Goal: Task Accomplishment & Management: Complete application form

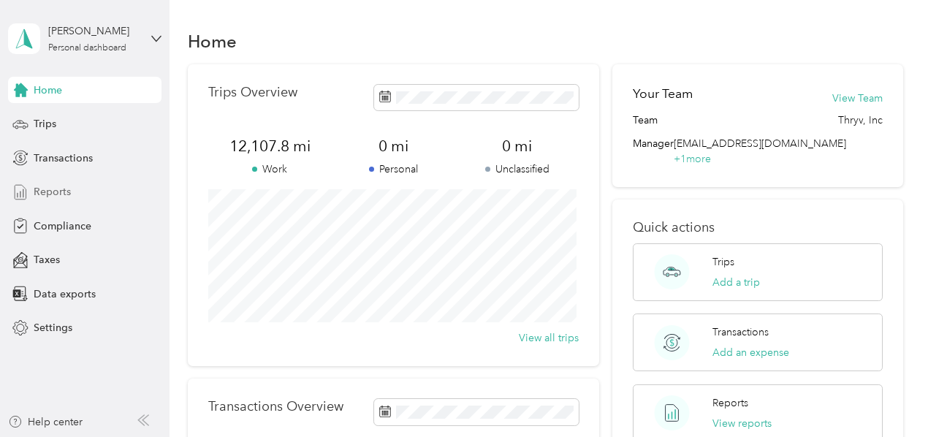
click at [57, 190] on span "Reports" at bounding box center [52, 191] width 37 height 15
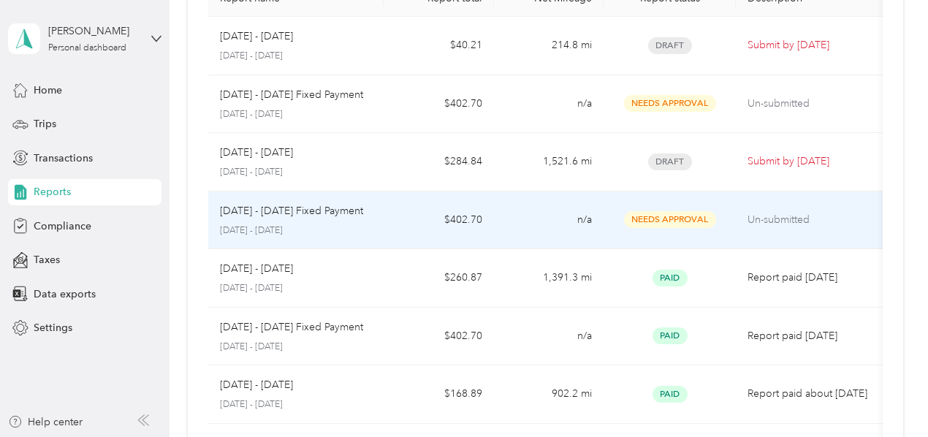
scroll to position [31, 0]
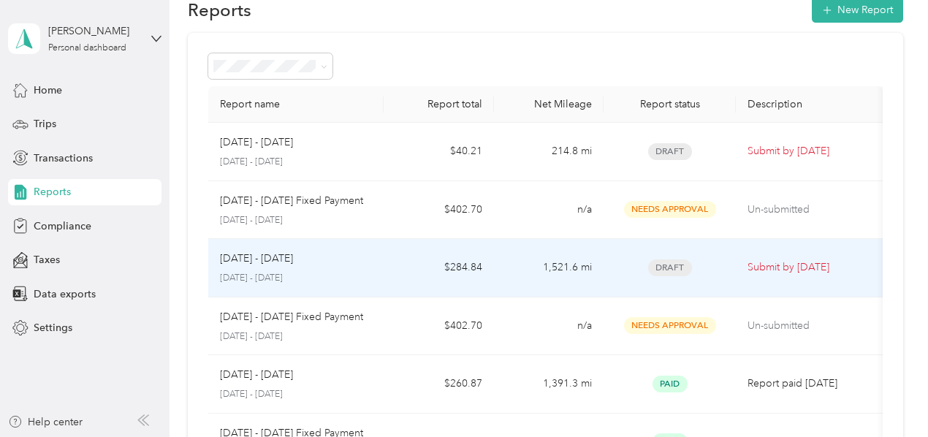
click at [381, 276] on td "[DATE] - [DATE] [DATE] - [DATE]" at bounding box center [296, 268] width 176 height 58
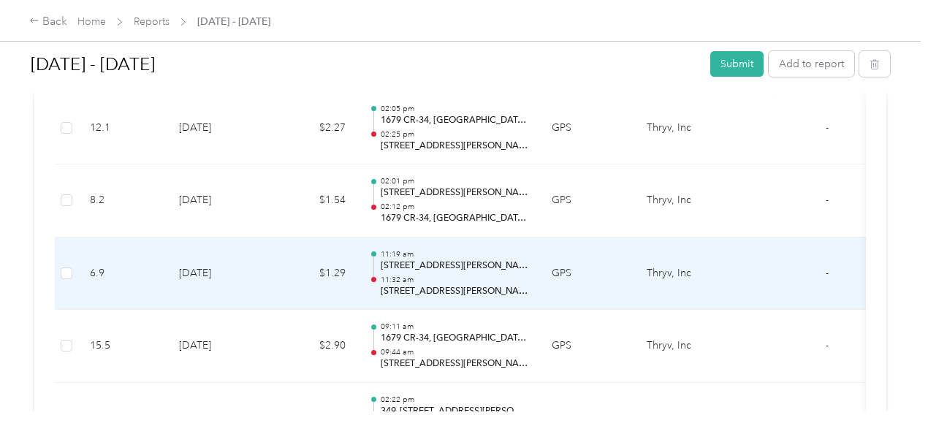
scroll to position [867, 0]
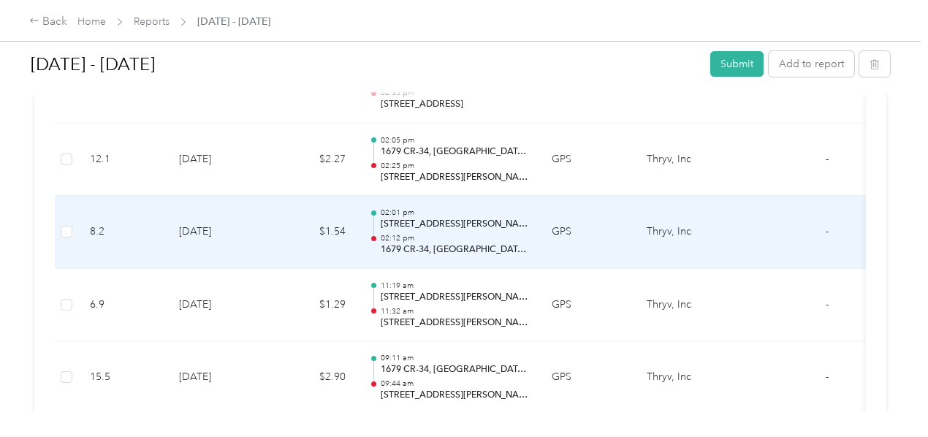
click at [289, 236] on td "$1.54" at bounding box center [314, 232] width 88 height 73
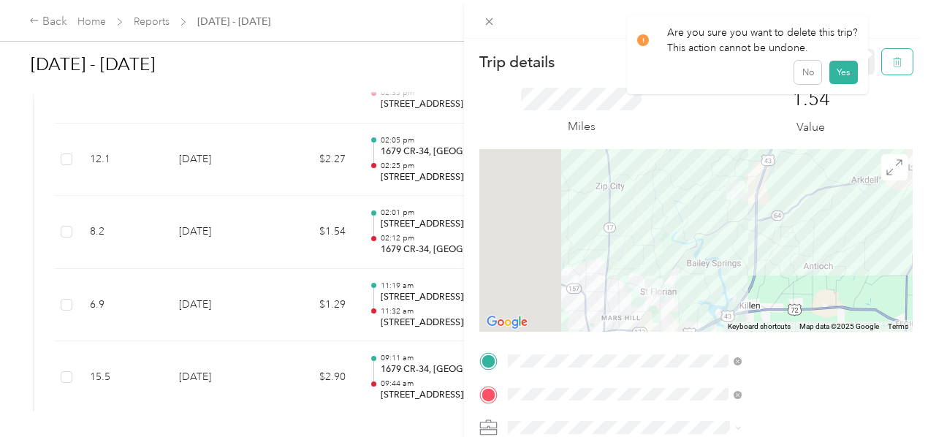
click at [892, 65] on icon "button" at bounding box center [897, 62] width 10 height 10
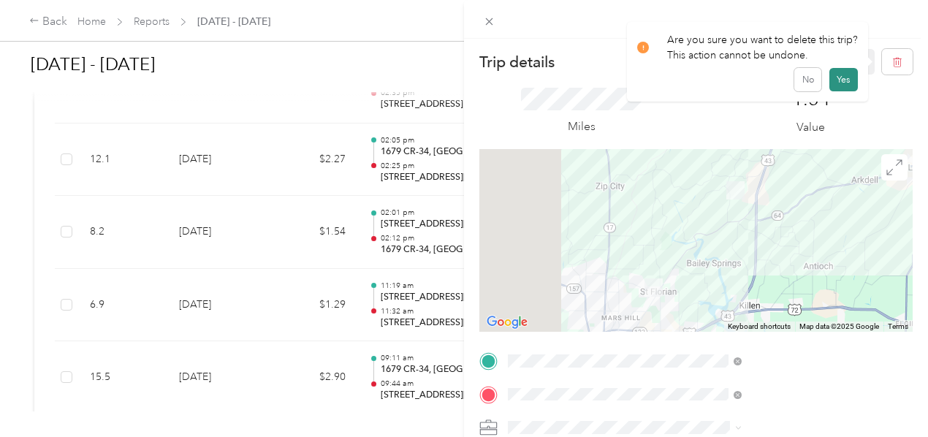
click at [837, 76] on button "Yes" at bounding box center [843, 79] width 28 height 23
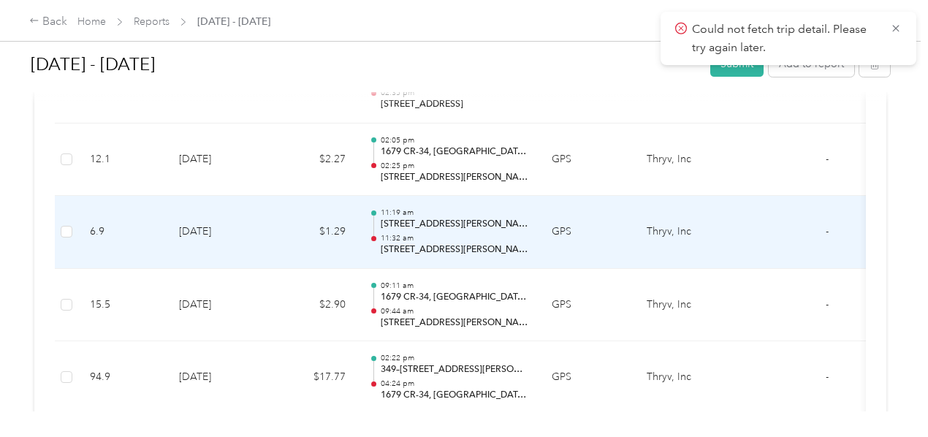
click at [281, 243] on td "$1.29" at bounding box center [314, 232] width 88 height 73
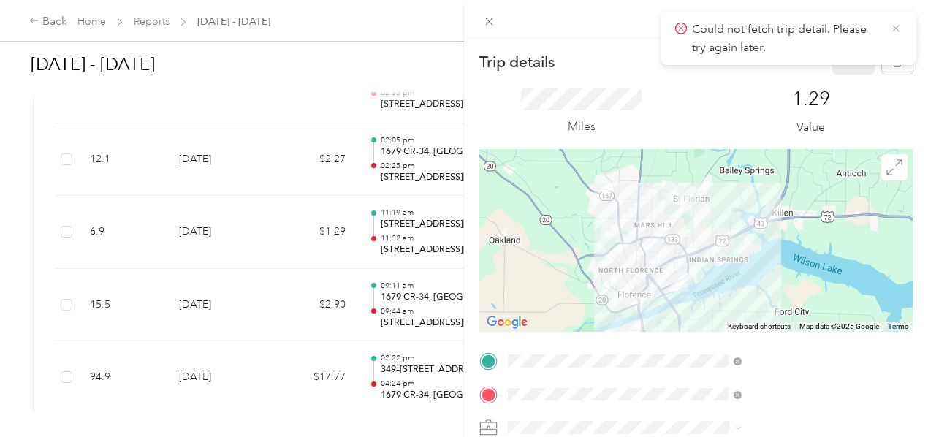
click at [896, 23] on icon at bounding box center [896, 28] width 12 height 13
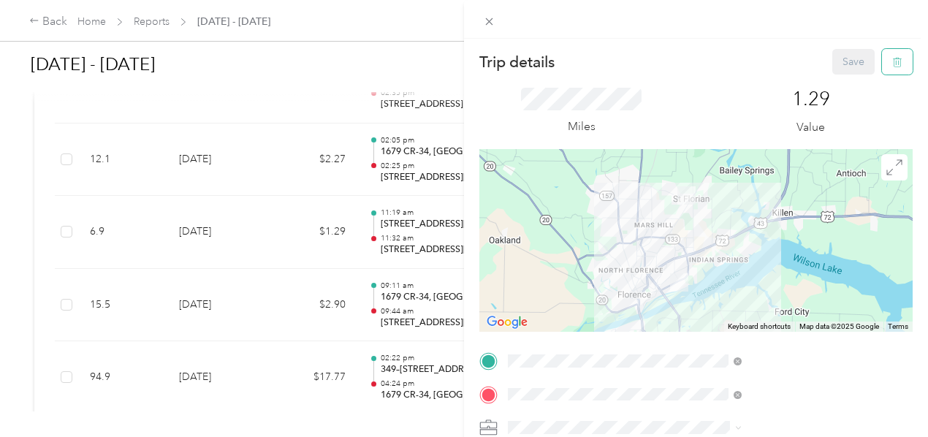
click at [892, 59] on icon "button" at bounding box center [897, 62] width 10 height 10
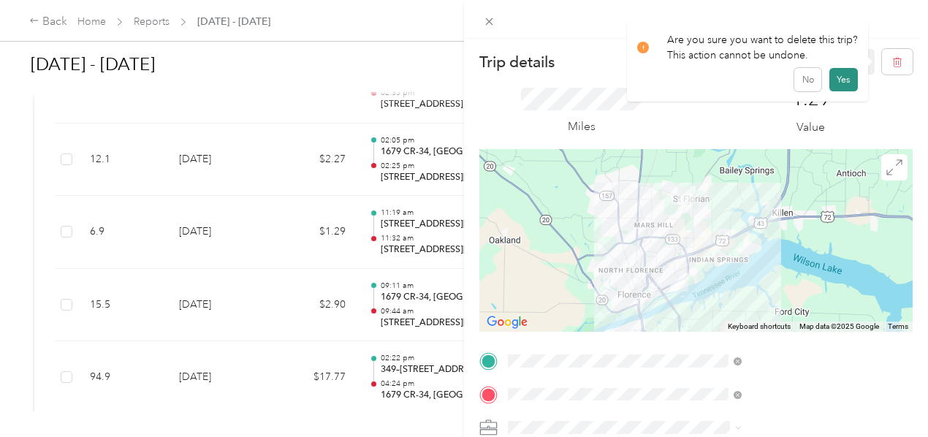
click at [840, 77] on button "Yes" at bounding box center [843, 79] width 28 height 23
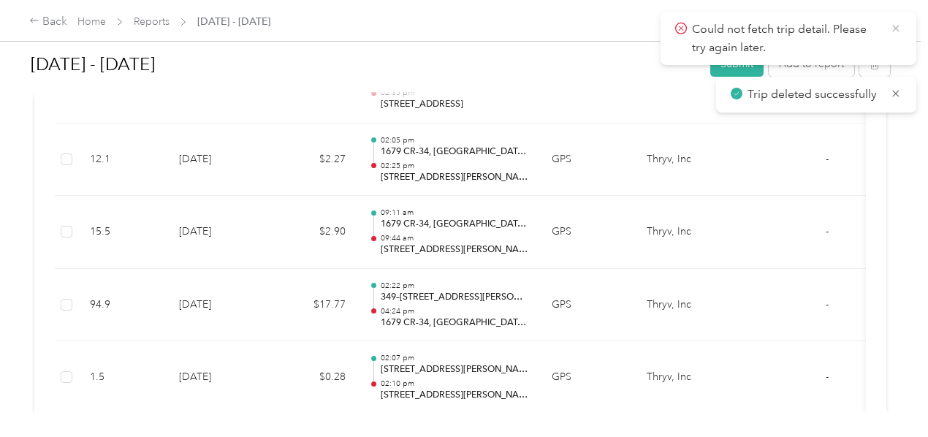
click at [896, 34] on icon at bounding box center [896, 28] width 12 height 13
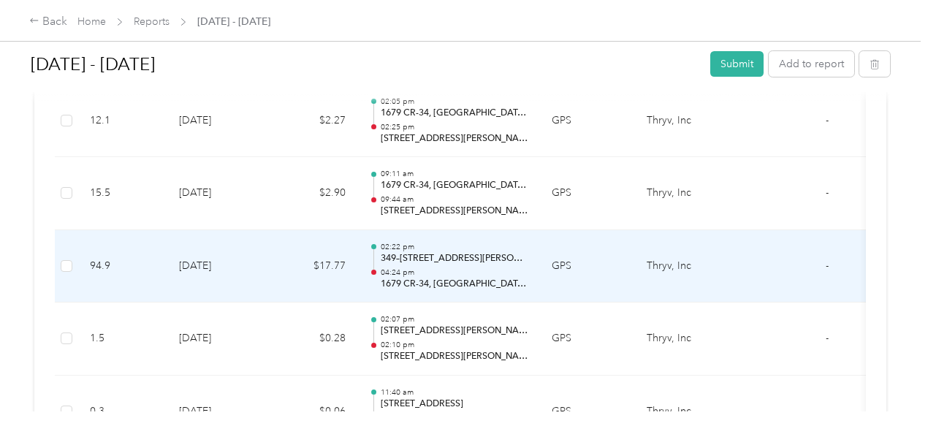
scroll to position [891, 0]
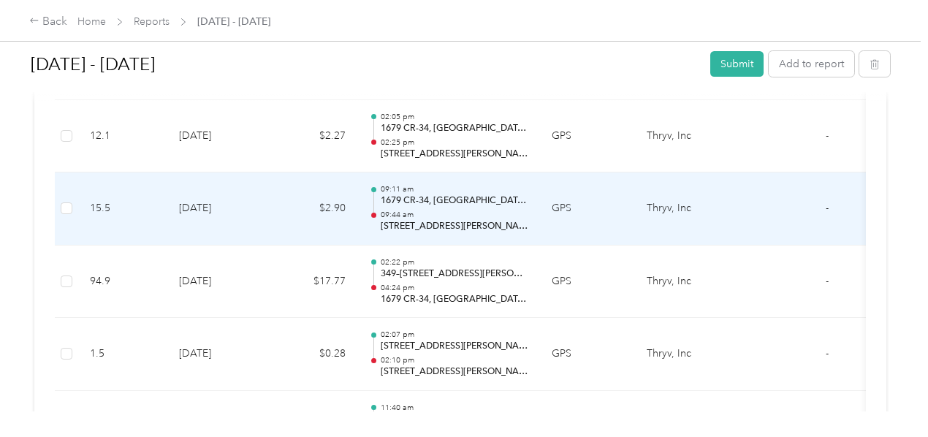
click at [267, 214] on td "[DATE]" at bounding box center [218, 208] width 102 height 73
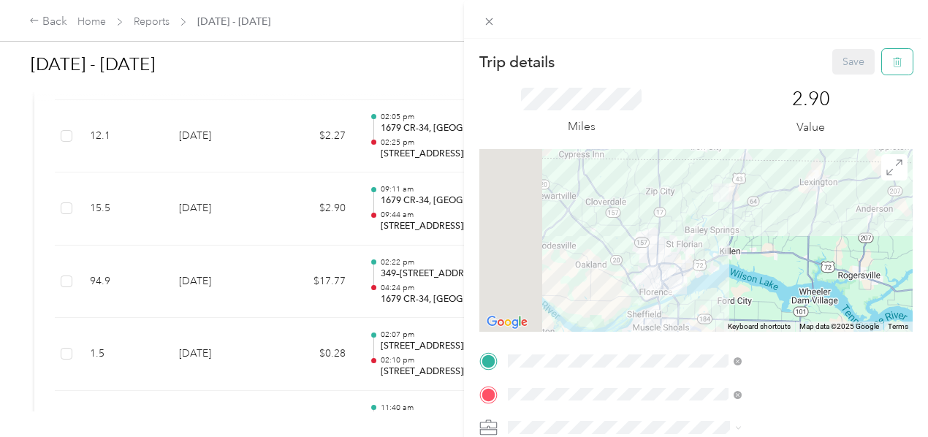
click at [892, 66] on icon "button" at bounding box center [897, 62] width 10 height 10
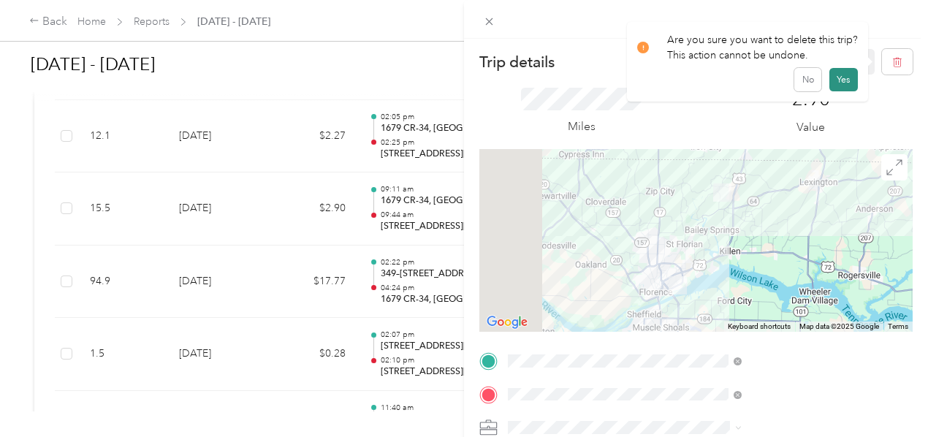
click at [840, 83] on button "Yes" at bounding box center [843, 79] width 28 height 23
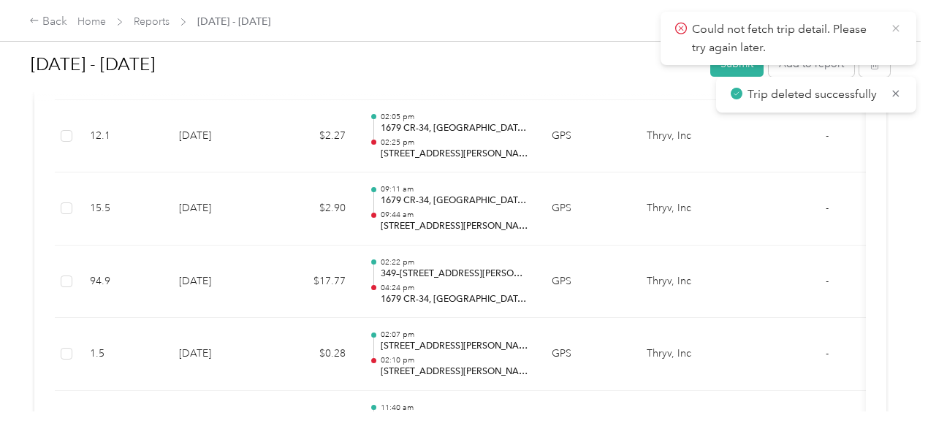
click at [894, 27] on icon at bounding box center [895, 28] width 7 height 7
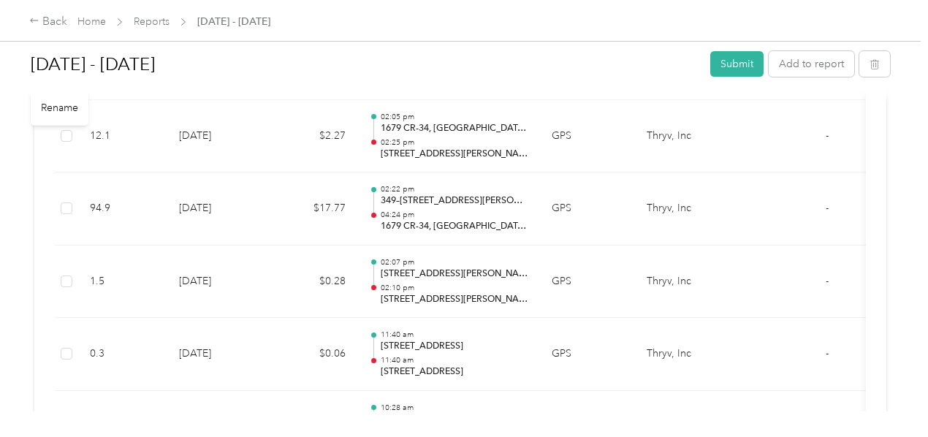
click at [489, 69] on h1 "[DATE] - [DATE]" at bounding box center [365, 64] width 669 height 35
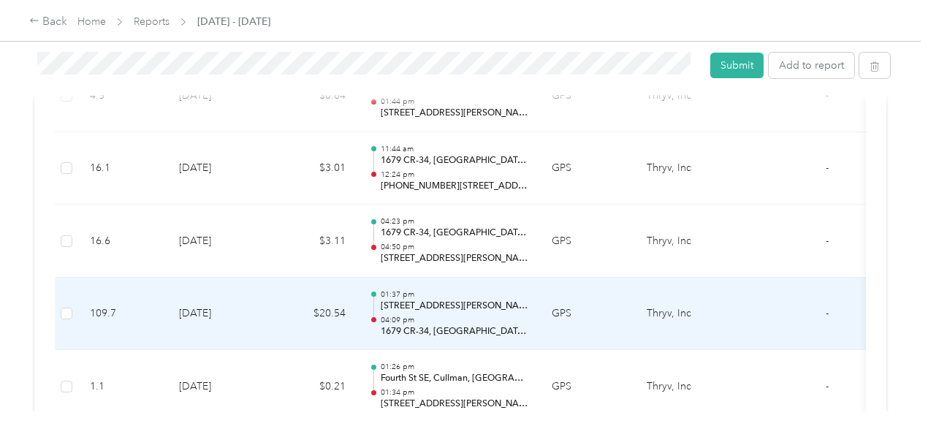
scroll to position [3330, 0]
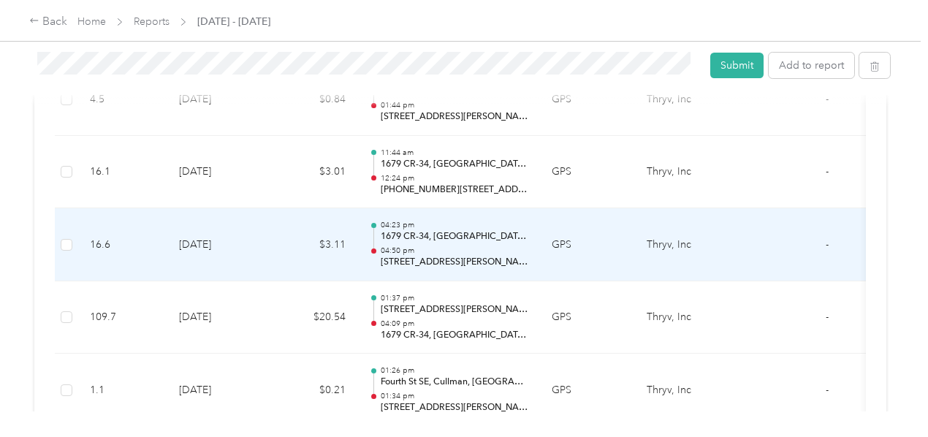
click at [286, 236] on td "$3.11" at bounding box center [314, 244] width 88 height 73
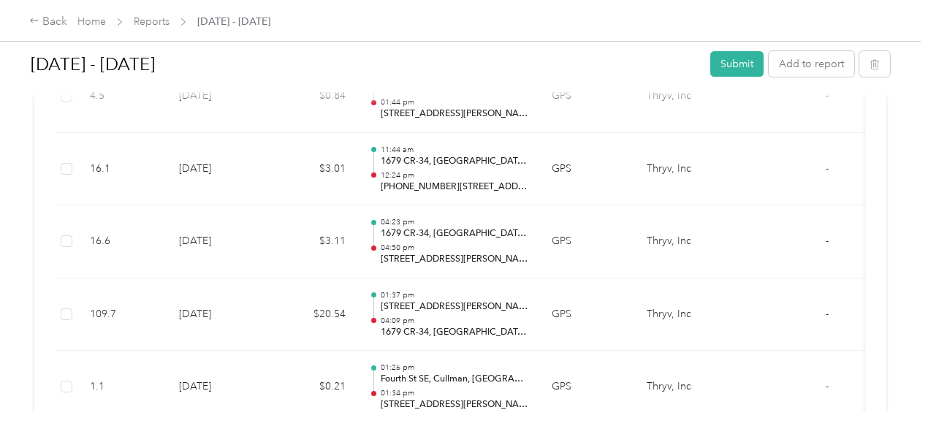
scroll to position [3327, 0]
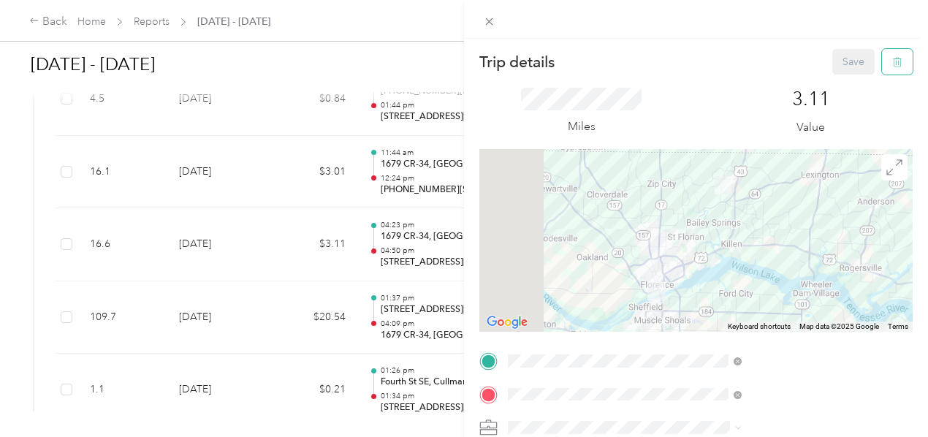
click at [893, 68] on button "button" at bounding box center [897, 62] width 31 height 26
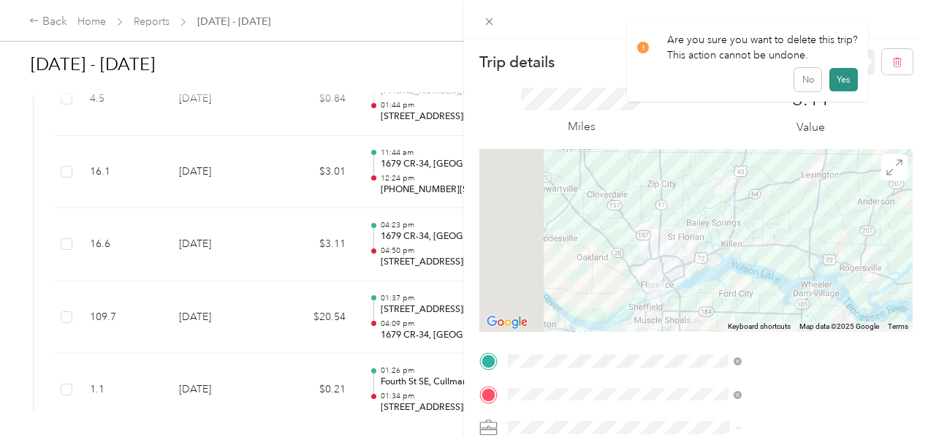
click at [846, 75] on button "Yes" at bounding box center [843, 79] width 28 height 23
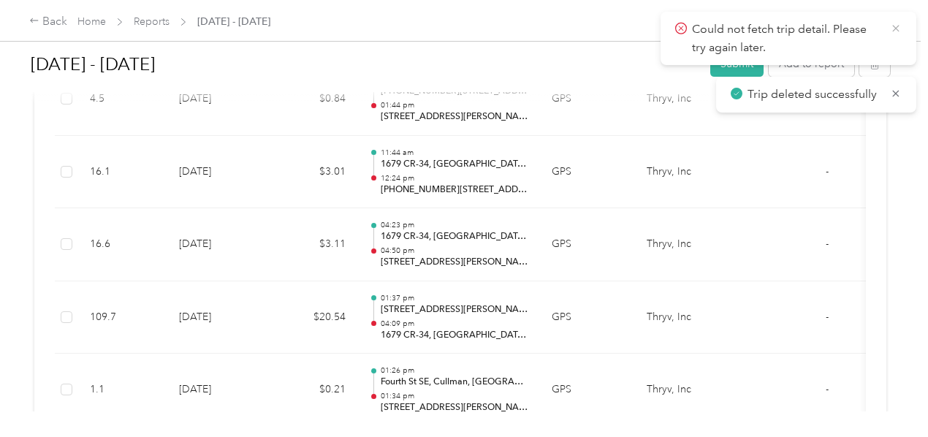
click at [897, 28] on icon at bounding box center [896, 28] width 12 height 13
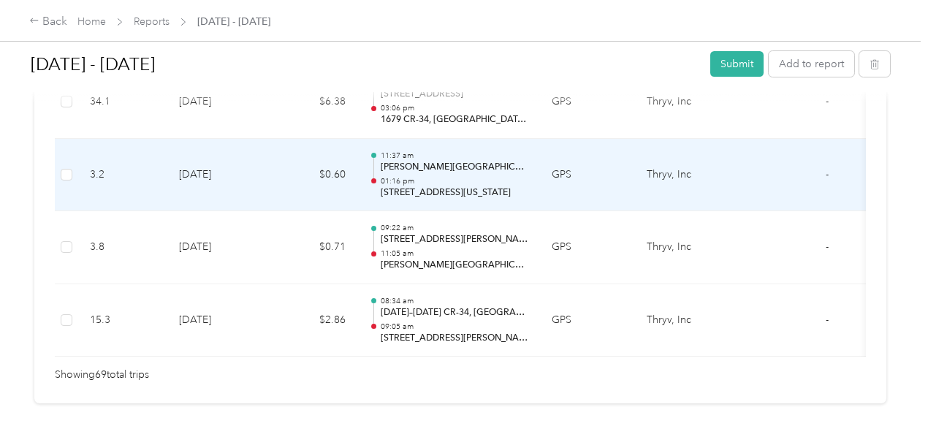
scroll to position [5213, 0]
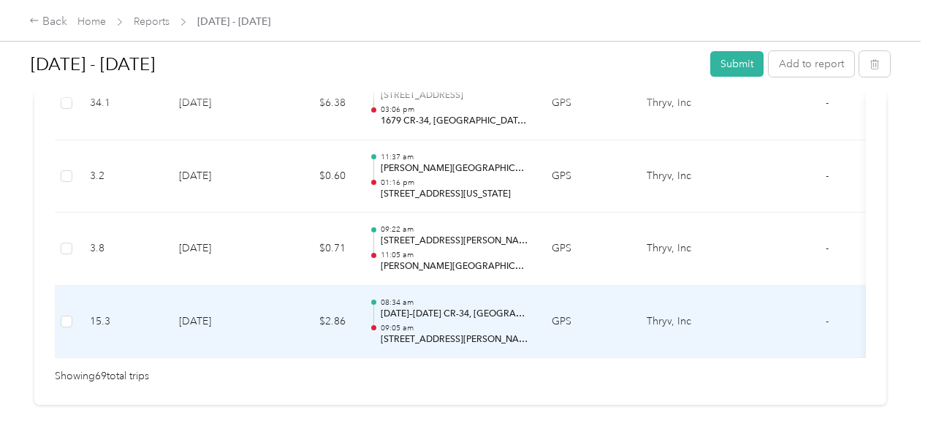
click at [256, 300] on td "[DATE]" at bounding box center [218, 322] width 102 height 73
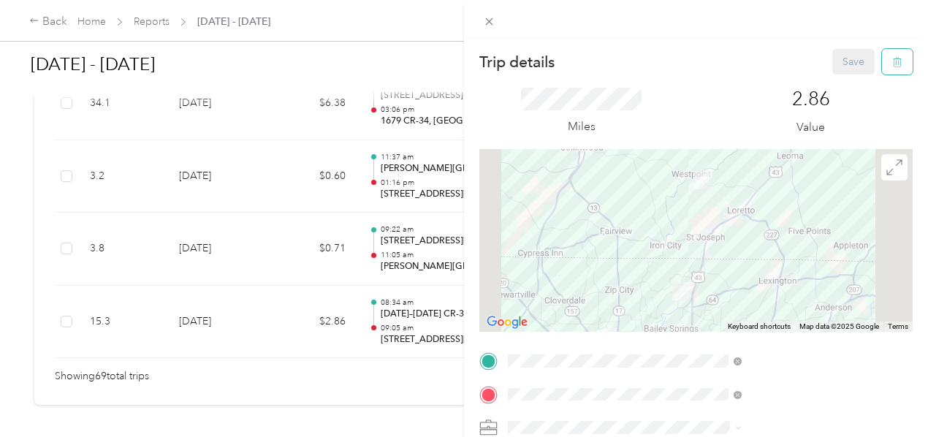
click at [893, 59] on icon "button" at bounding box center [897, 62] width 9 height 9
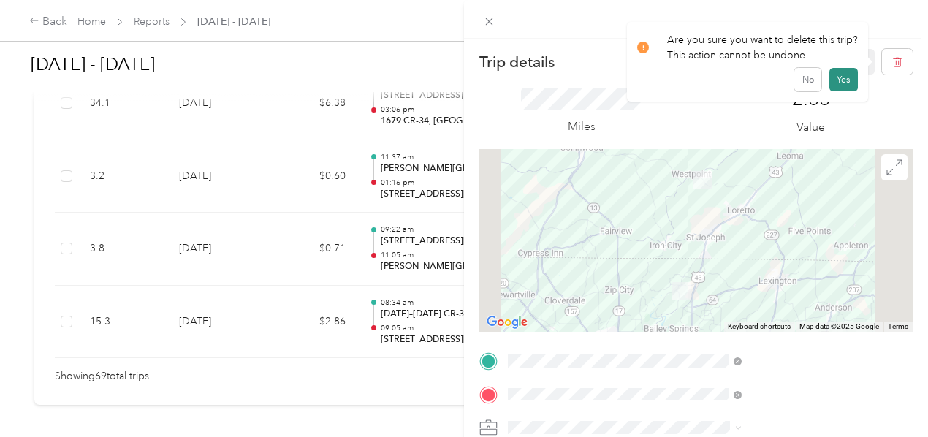
click at [843, 78] on button "Yes" at bounding box center [843, 79] width 28 height 23
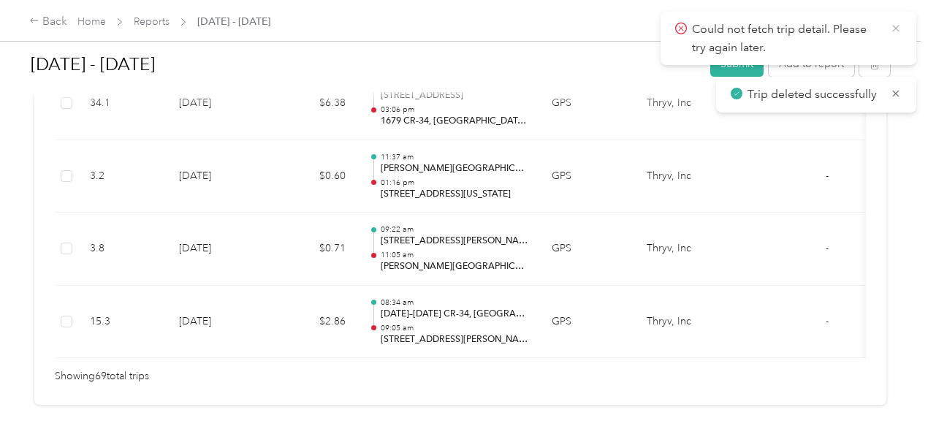
click at [894, 28] on icon at bounding box center [896, 28] width 12 height 13
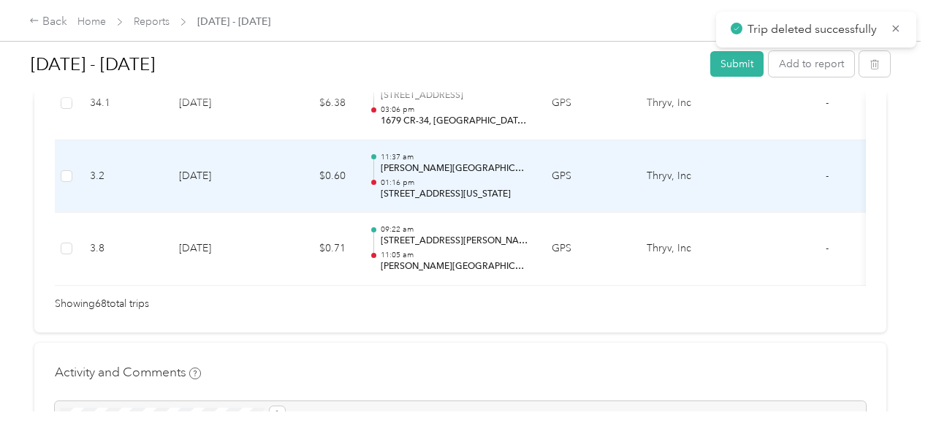
scroll to position [5190, 0]
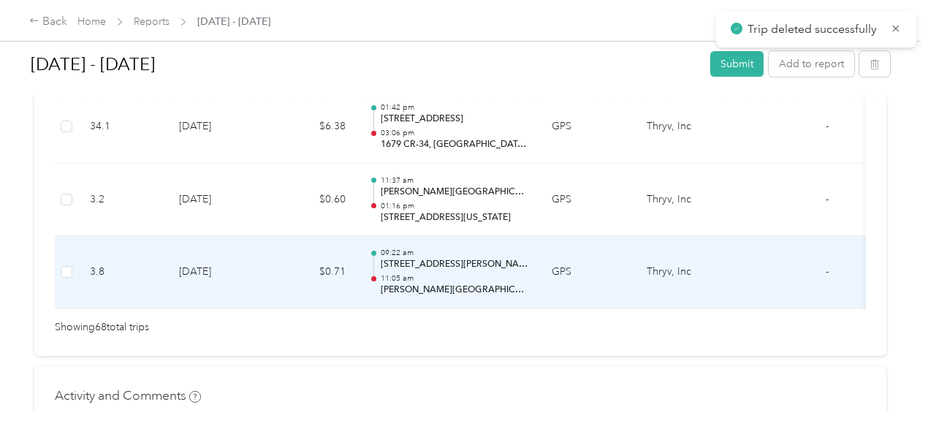
click at [288, 259] on td "$0.71" at bounding box center [314, 272] width 88 height 73
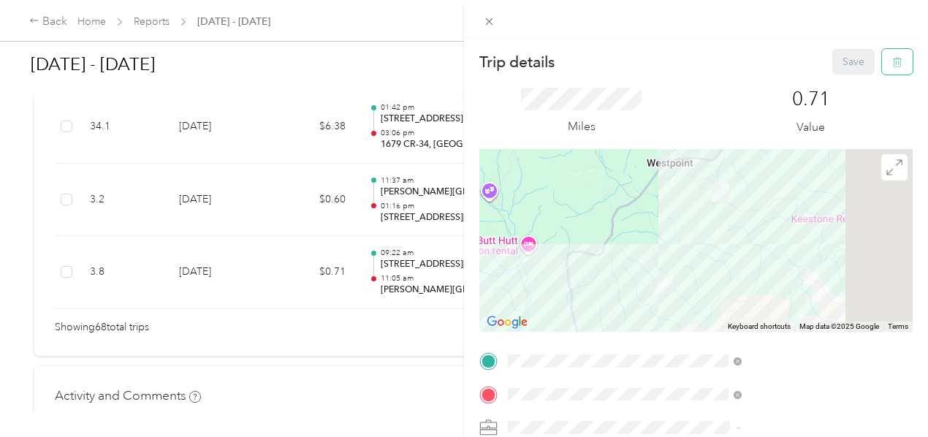
click at [892, 62] on icon "button" at bounding box center [897, 62] width 10 height 10
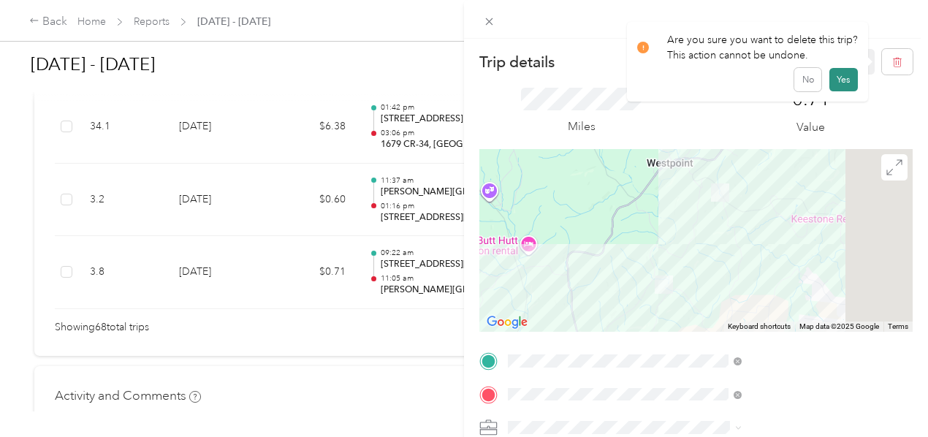
click at [846, 78] on button "Yes" at bounding box center [843, 79] width 28 height 23
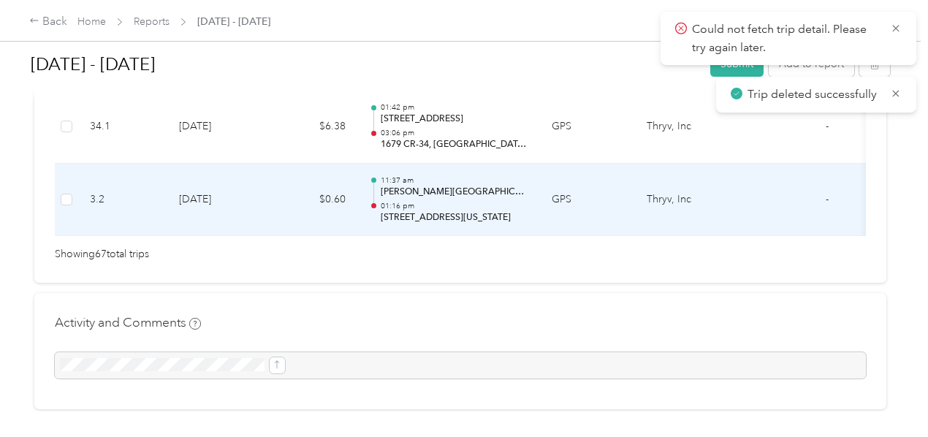
scroll to position [5117, 0]
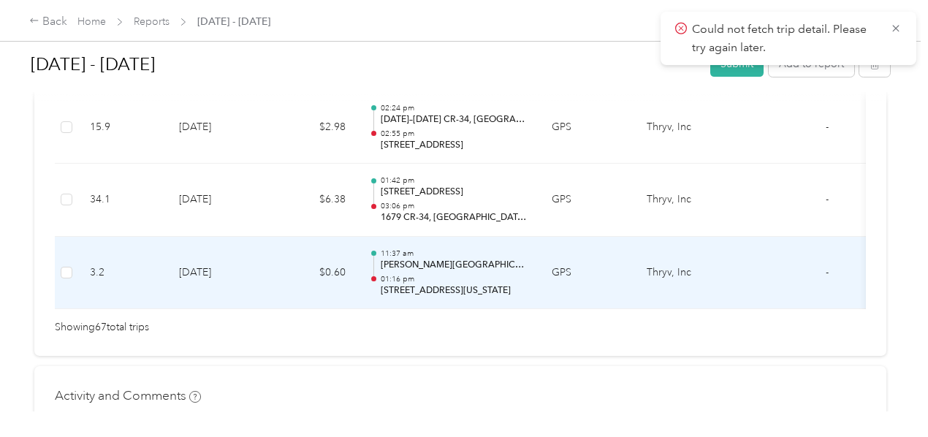
click at [263, 251] on td "[DATE]" at bounding box center [218, 273] width 102 height 73
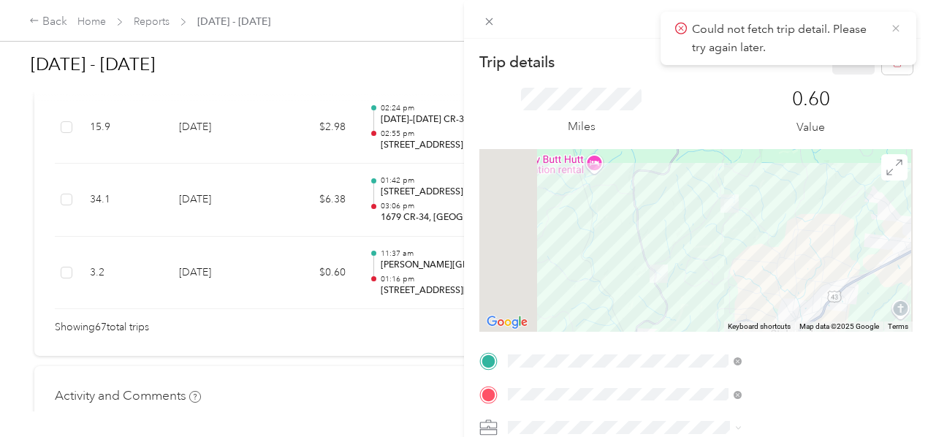
click at [896, 24] on icon at bounding box center [896, 28] width 12 height 13
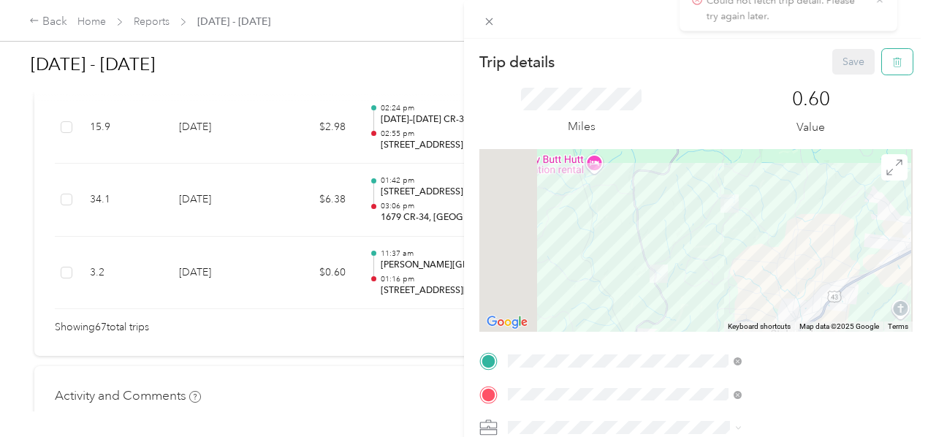
click at [892, 64] on icon "button" at bounding box center [897, 62] width 10 height 10
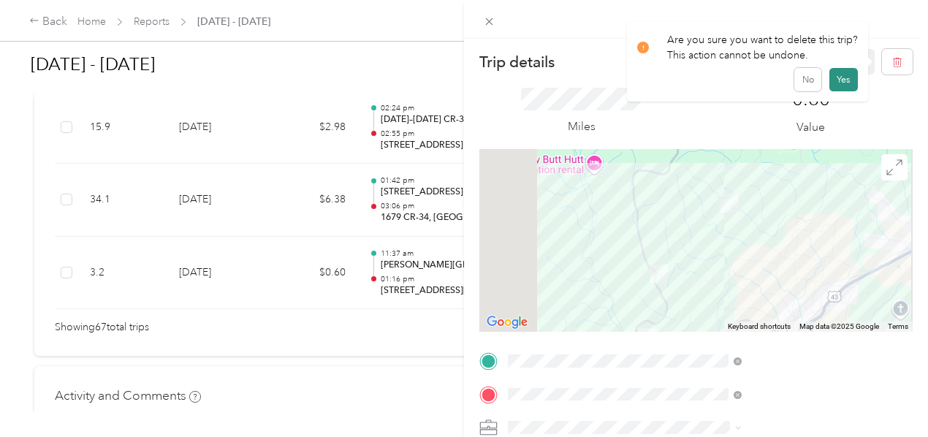
click at [841, 83] on button "Yes" at bounding box center [843, 79] width 28 height 23
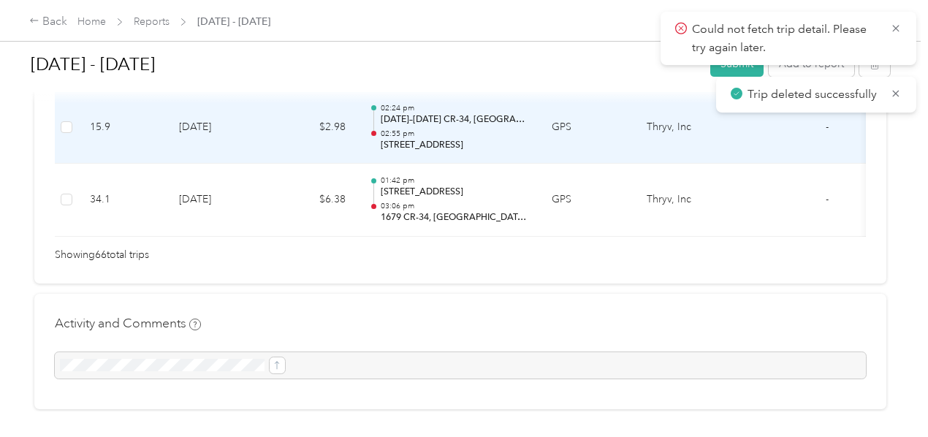
scroll to position [5044, 0]
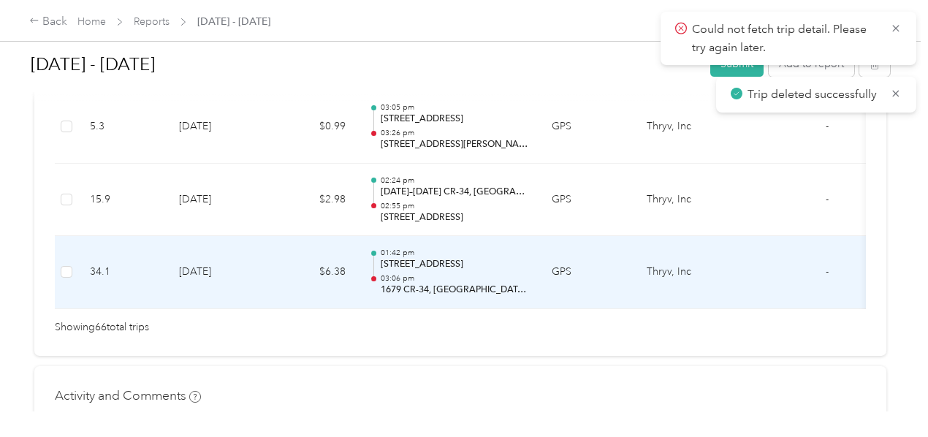
click at [246, 259] on td "[DATE]" at bounding box center [218, 272] width 102 height 73
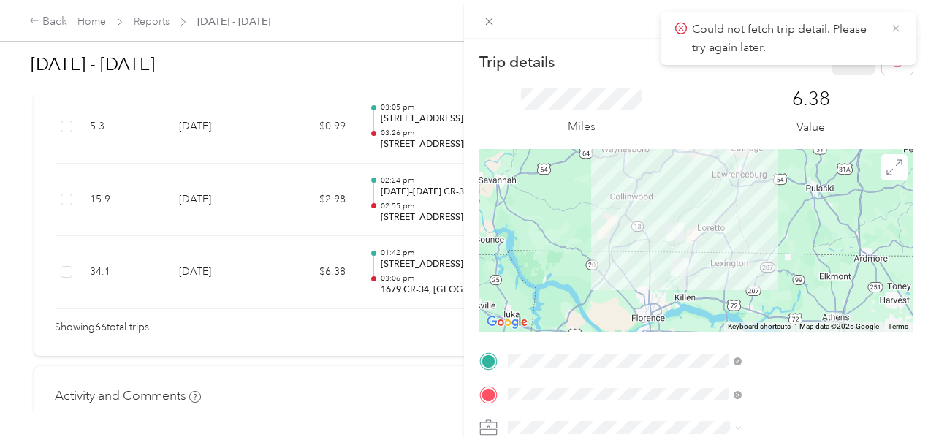
click at [895, 29] on icon at bounding box center [896, 28] width 12 height 13
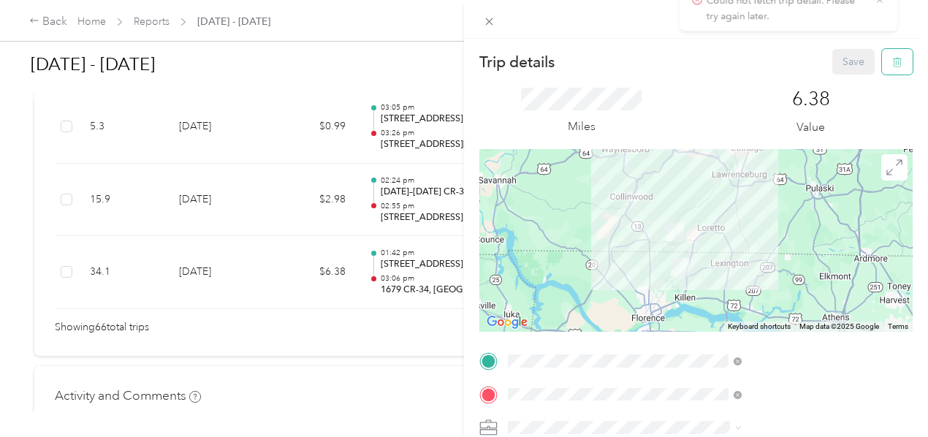
click at [896, 64] on icon "button" at bounding box center [896, 63] width 0 height 4
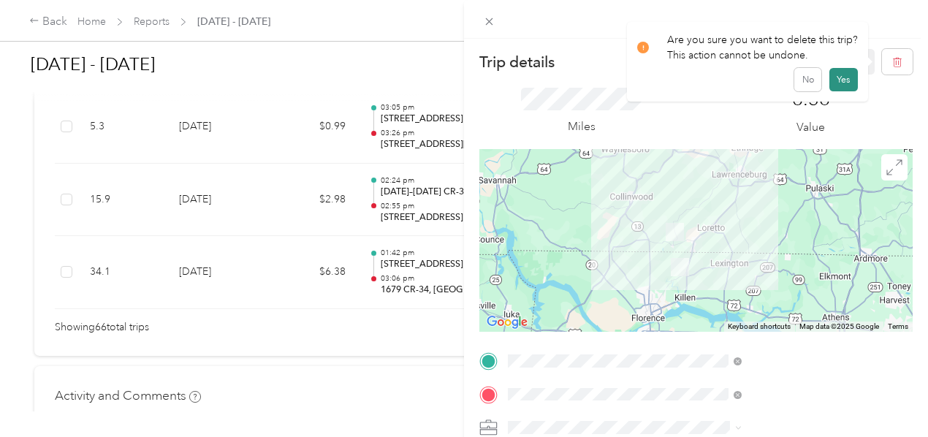
click at [845, 78] on button "Yes" at bounding box center [843, 79] width 28 height 23
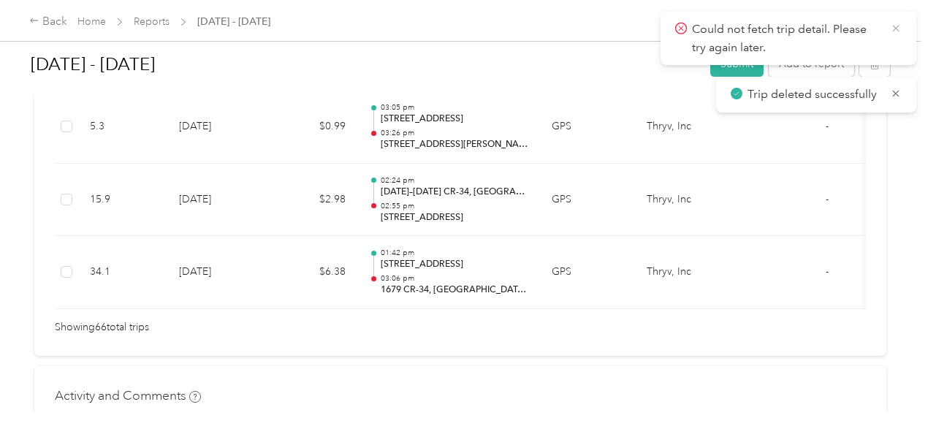
click at [896, 28] on icon at bounding box center [895, 28] width 7 height 7
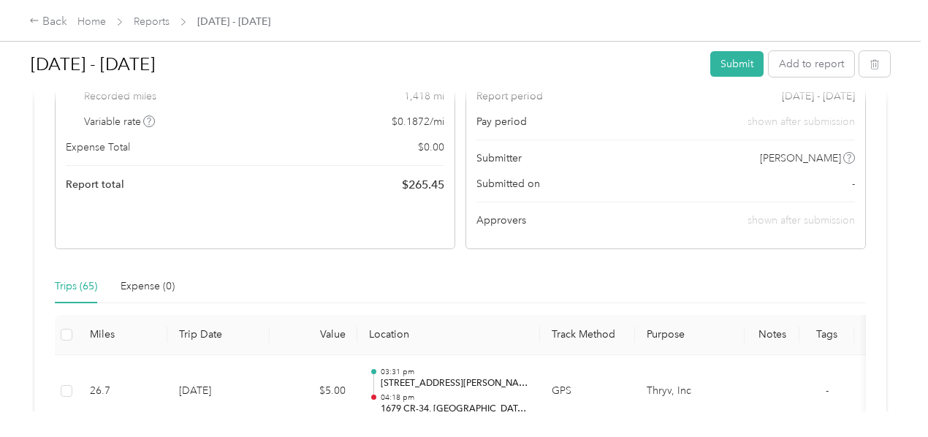
scroll to position [199, 0]
click at [731, 75] on button "Submit" at bounding box center [736, 64] width 53 height 26
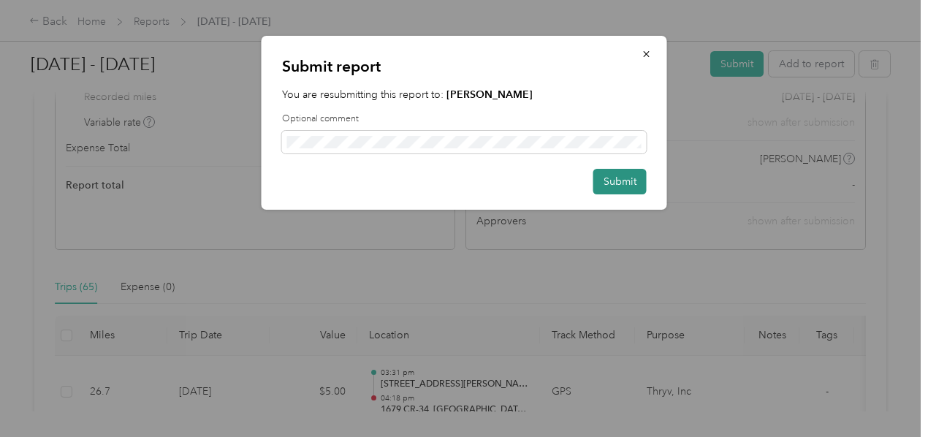
click at [615, 185] on button "Submit" at bounding box center [619, 182] width 53 height 26
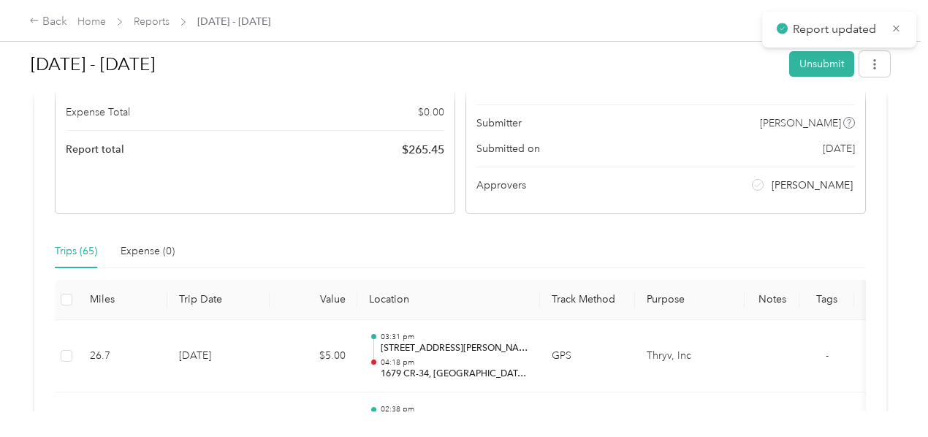
scroll to position [163, 0]
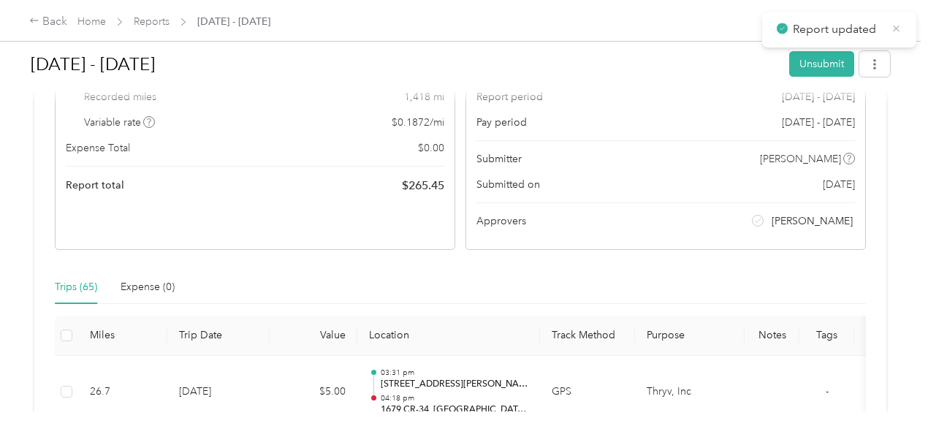
click at [900, 31] on icon at bounding box center [896, 28] width 11 height 13
click at [41, 21] on div "Back" at bounding box center [48, 22] width 38 height 18
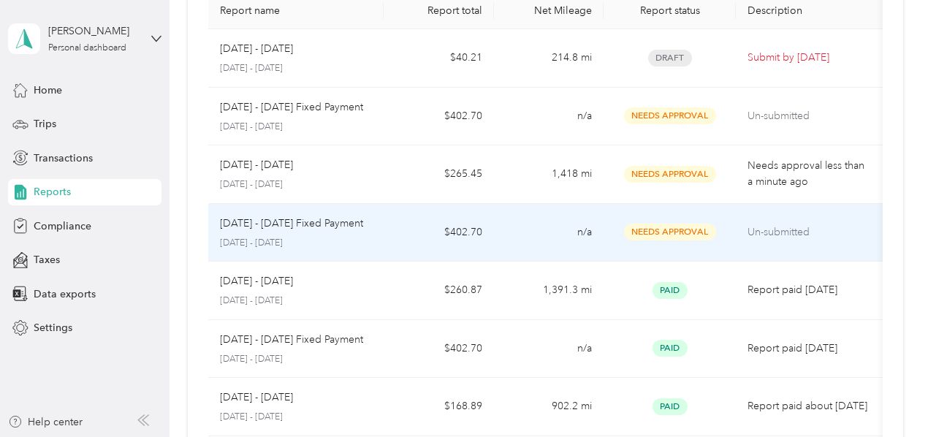
scroll to position [126, 0]
